Goal: Information Seeking & Learning: Learn about a topic

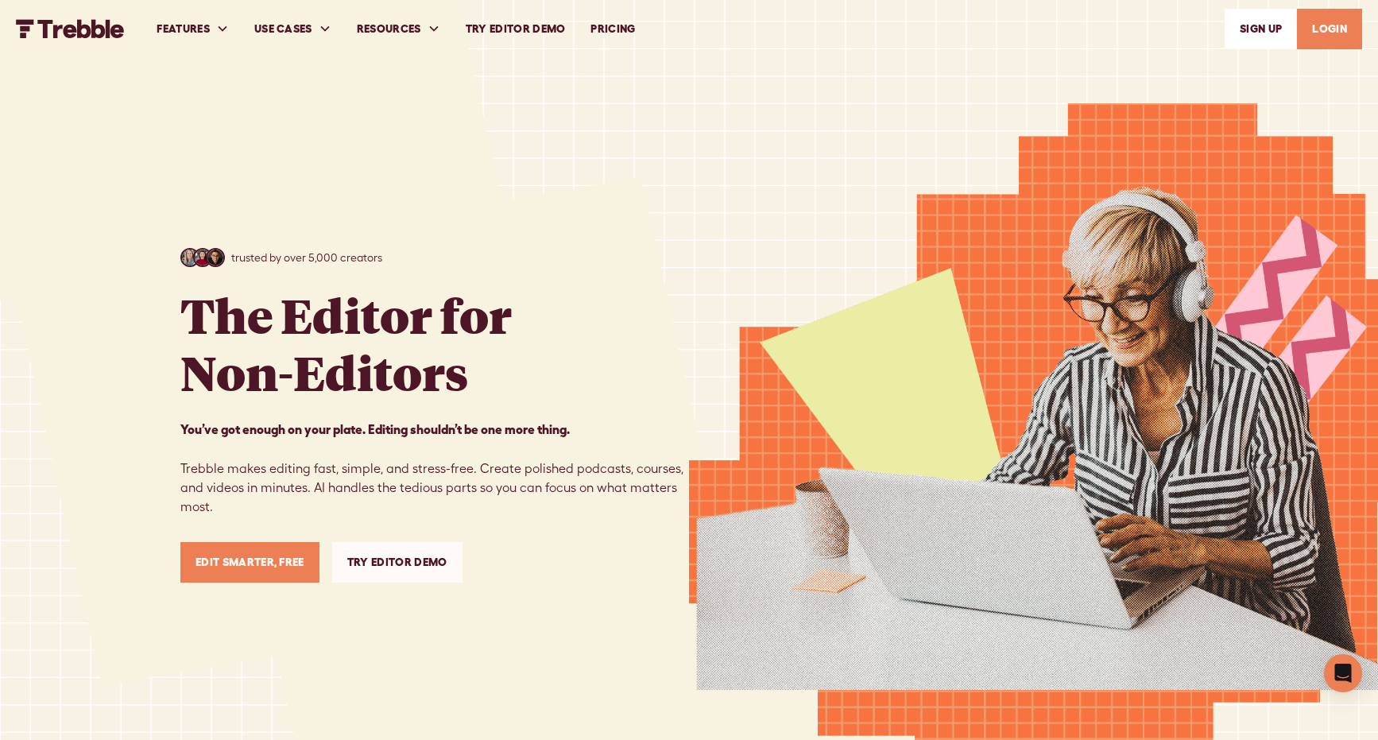
click at [627, 30] on link "PRICING" at bounding box center [613, 29] width 70 height 55
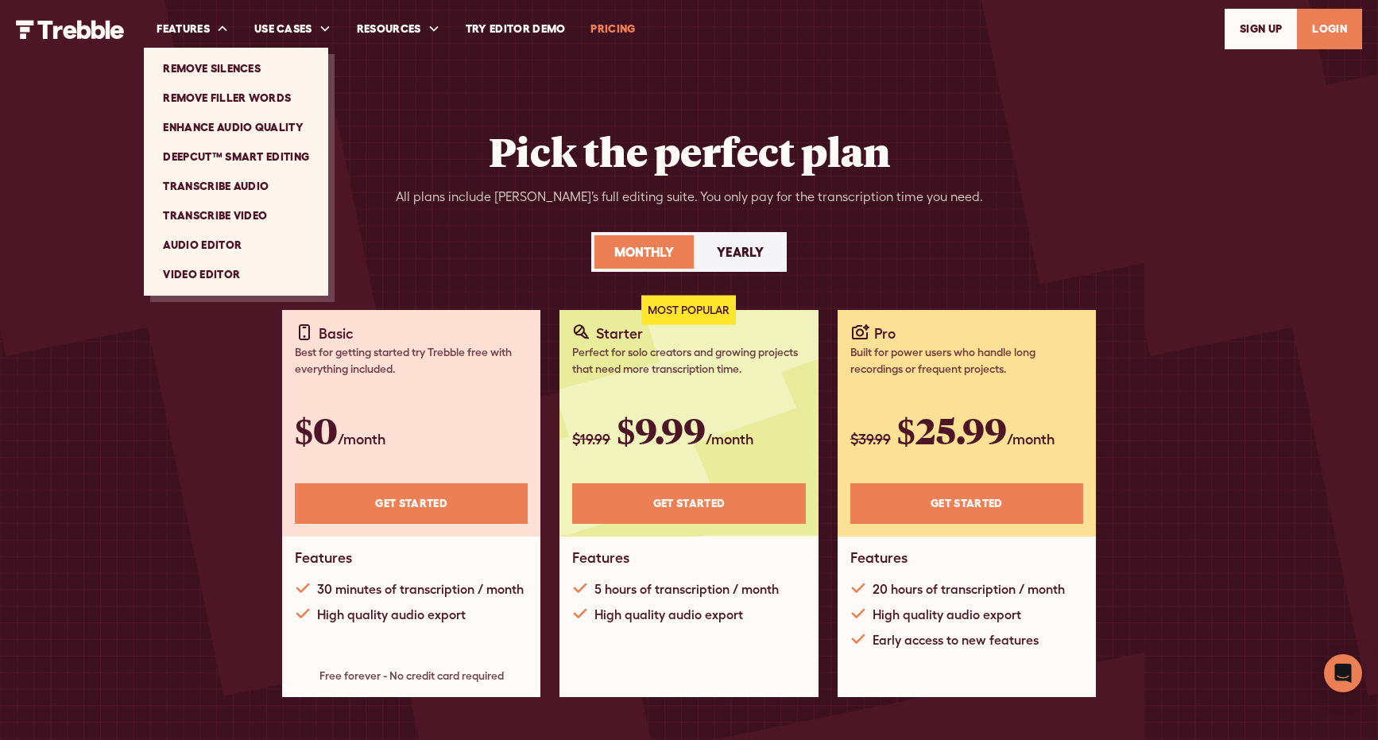
click at [232, 249] on link "Audio Editor" at bounding box center [236, 244] width 172 height 29
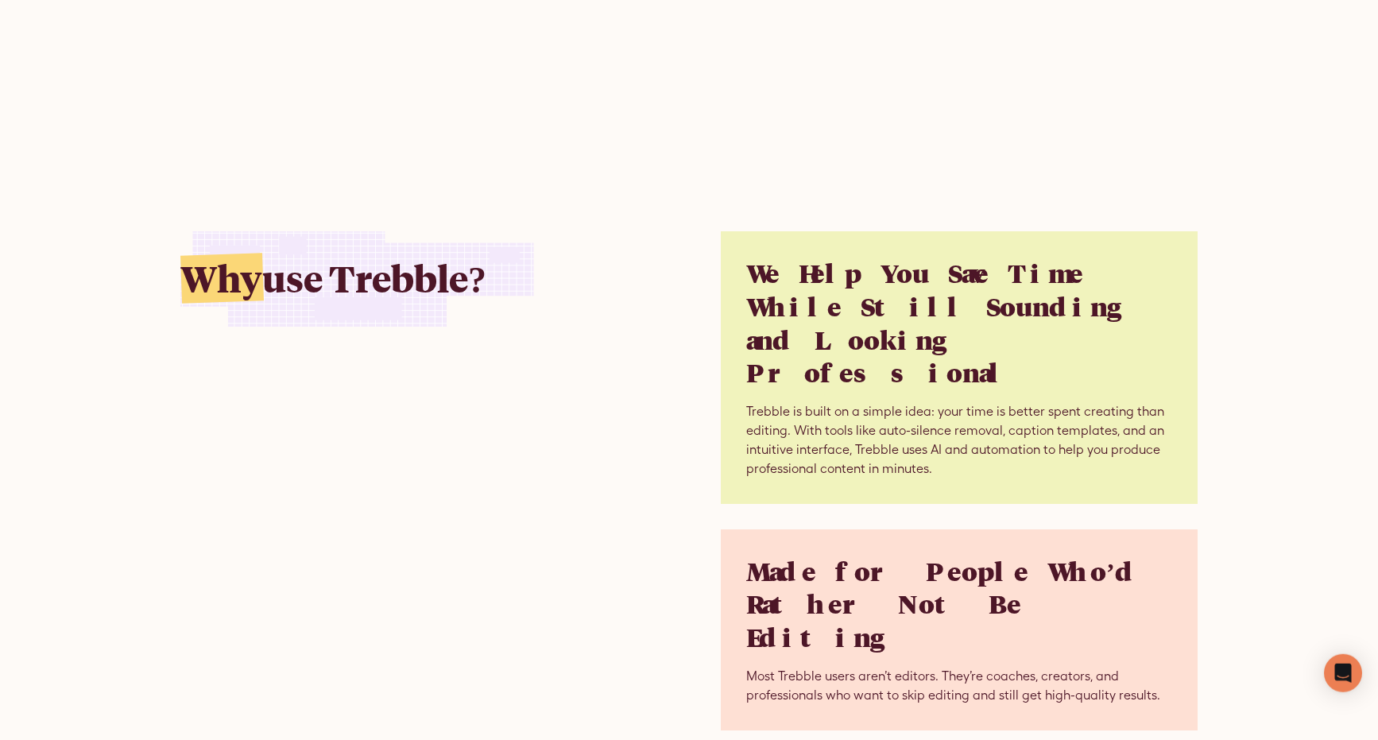
scroll to position [4890, 0]
